Goal: Information Seeking & Learning: Find specific fact

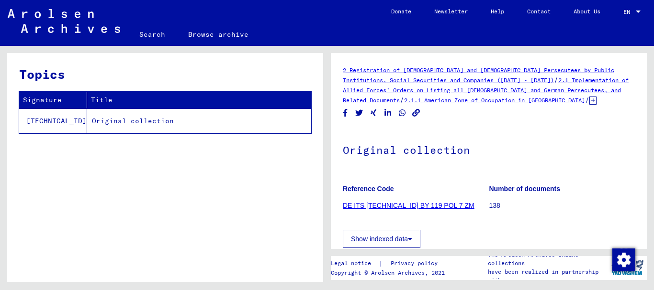
click at [411, 204] on link "DE ITS [TECHNICAL_ID] BY 119 POL 7 ZM" at bounding box center [409, 206] width 132 height 8
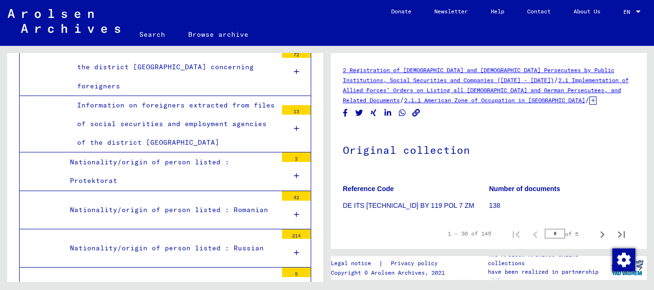
scroll to position [6211, 0]
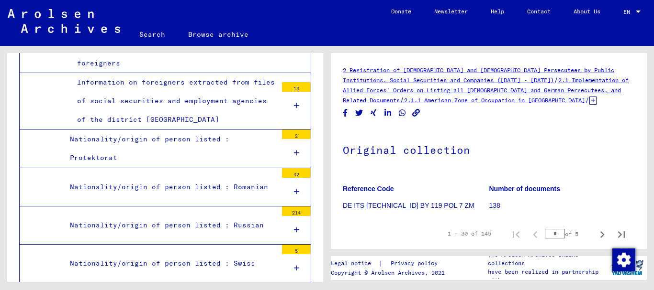
click at [152, 178] on div "Nationality/origin of person listed : Romanian" at bounding box center [170, 187] width 214 height 19
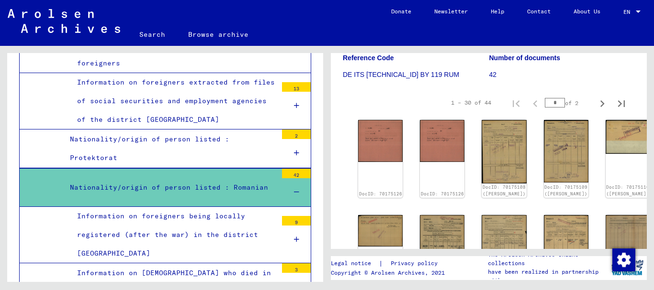
scroll to position [154, 0]
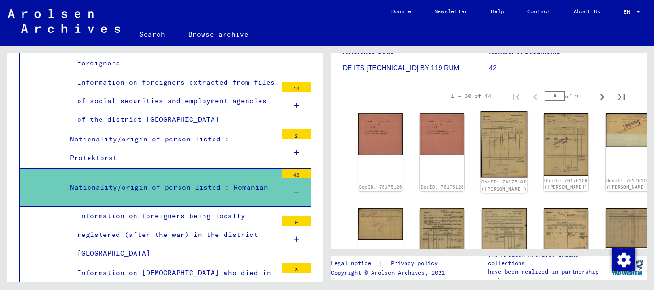
click at [480, 155] on div "DocID: 70175108 ([PERSON_NAME])" at bounding box center [503, 153] width 47 height 82
click at [480, 135] on img at bounding box center [503, 145] width 47 height 67
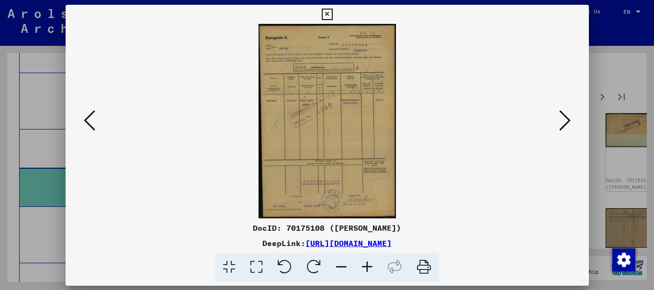
click at [457, 135] on img at bounding box center [327, 121] width 458 height 195
click at [367, 267] on icon at bounding box center [367, 267] width 26 height 29
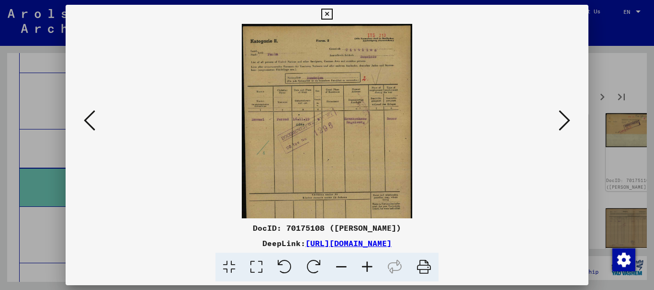
click at [367, 267] on icon at bounding box center [367, 267] width 26 height 29
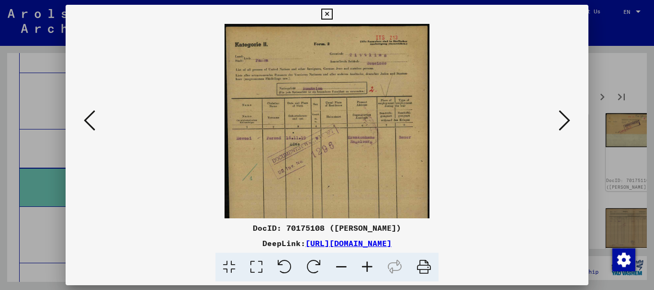
click at [367, 267] on icon at bounding box center [367, 267] width 26 height 29
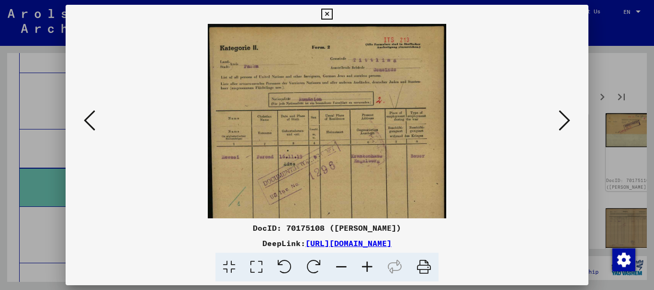
click at [367, 267] on icon at bounding box center [367, 267] width 26 height 29
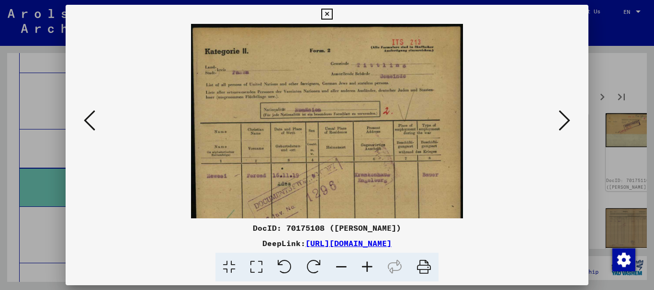
click at [367, 267] on icon at bounding box center [367, 267] width 26 height 29
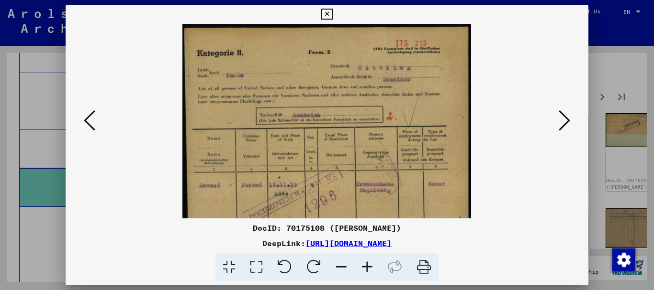
click at [367, 267] on icon at bounding box center [367, 267] width 26 height 29
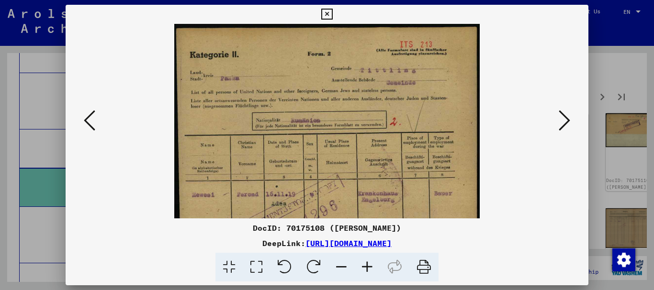
click at [367, 267] on icon at bounding box center [367, 267] width 26 height 29
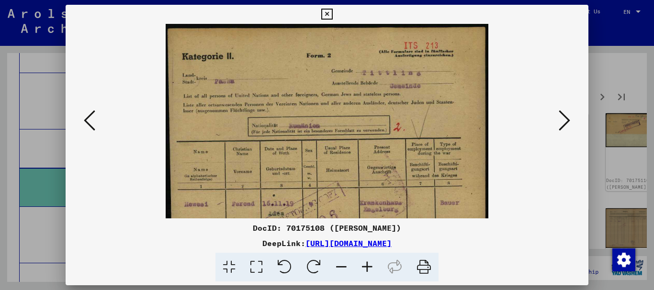
click at [368, 267] on icon at bounding box center [367, 267] width 26 height 29
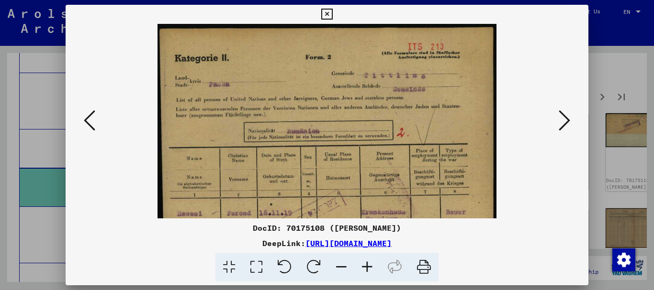
click at [368, 267] on icon at bounding box center [367, 267] width 26 height 29
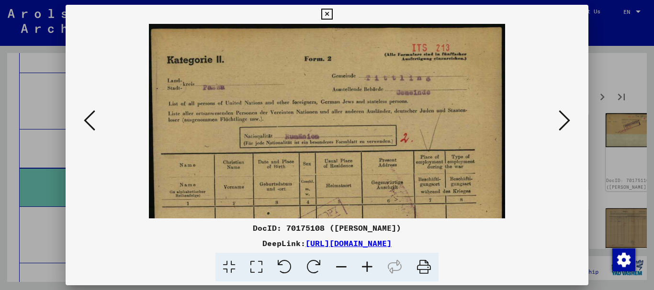
click at [329, 11] on icon at bounding box center [326, 14] width 11 height 11
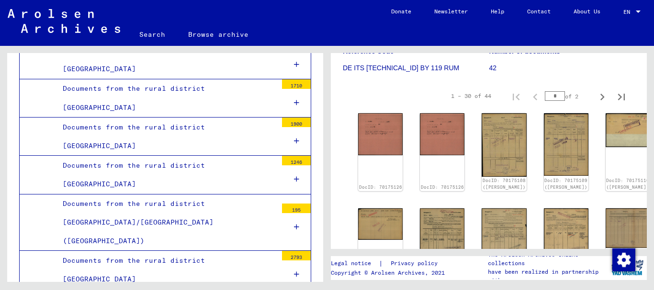
scroll to position [4397, 0]
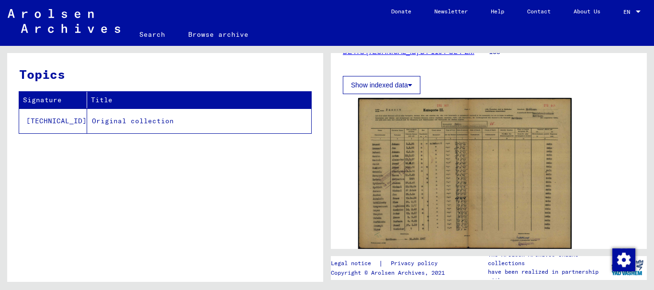
scroll to position [67, 0]
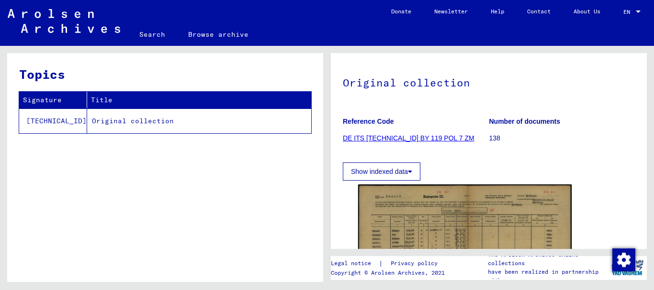
click at [115, 123] on td "Original collection" at bounding box center [199, 121] width 224 height 25
click at [374, 171] on button "Show indexed data" at bounding box center [382, 172] width 78 height 18
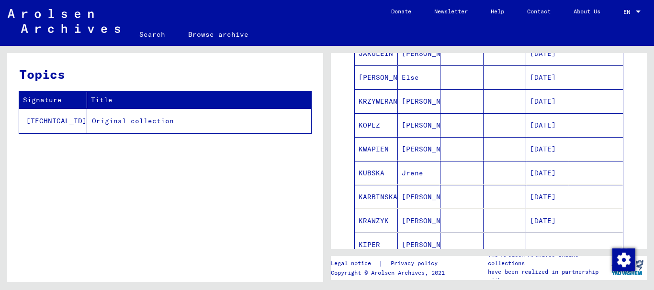
scroll to position [517, 0]
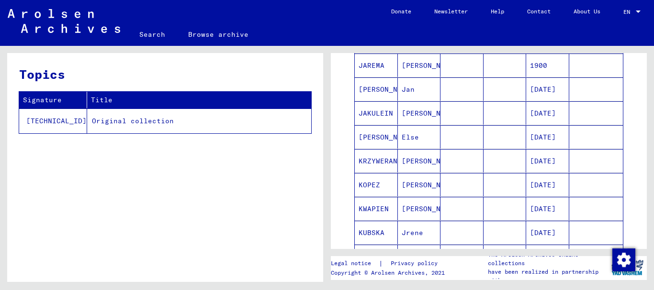
click at [414, 161] on mat-cell "[PERSON_NAME]" at bounding box center [419, 160] width 43 height 23
